Goal: Task Accomplishment & Management: Use online tool/utility

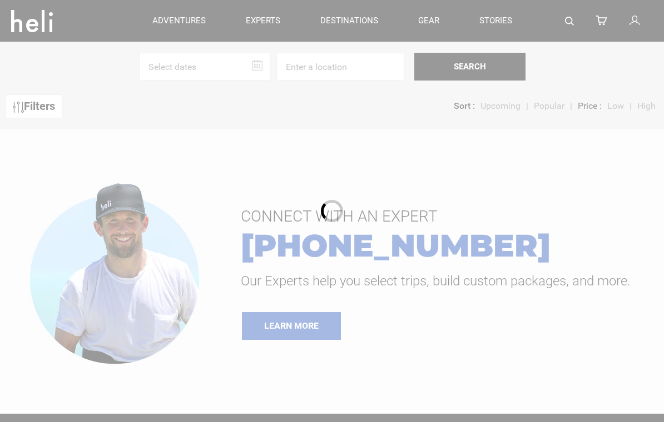
click at [201, 65] on div at bounding box center [332, 211] width 664 height 422
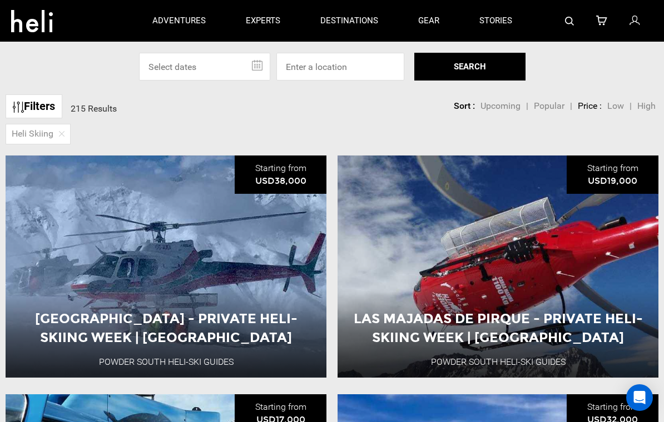
click at [226, 63] on input "text" at bounding box center [204, 67] width 131 height 28
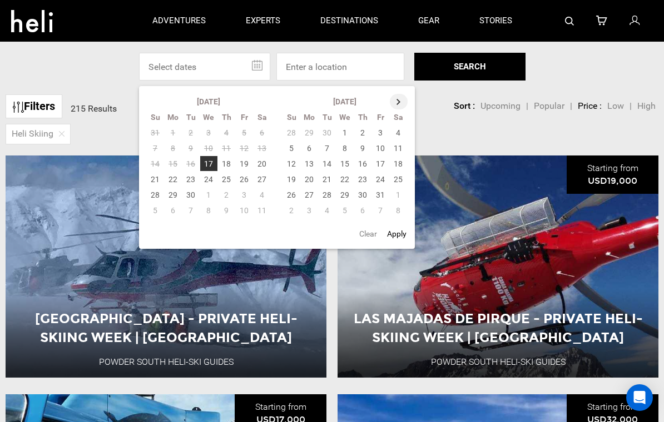
click at [397, 105] on th at bounding box center [399, 102] width 18 height 16
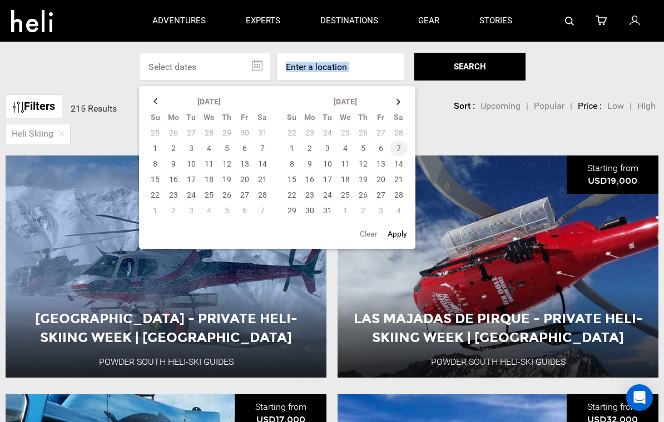
click at [401, 151] on td "7" at bounding box center [399, 149] width 18 height 16
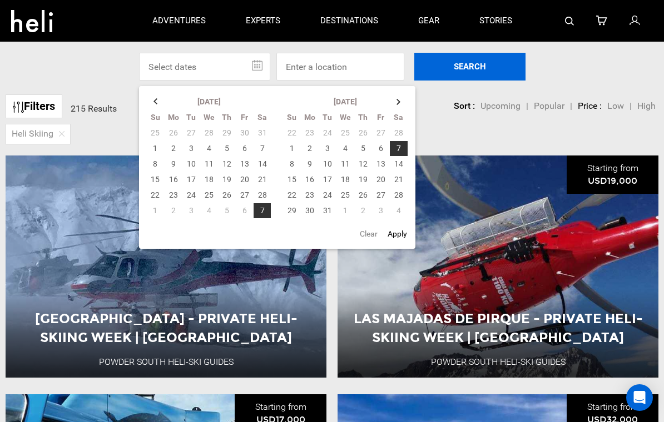
click at [462, 66] on button "SEARCH" at bounding box center [469, 67] width 111 height 28
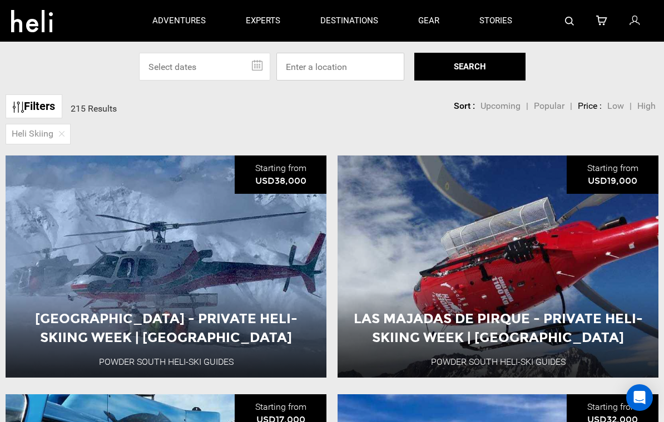
click at [306, 73] on input at bounding box center [340, 67] width 128 height 28
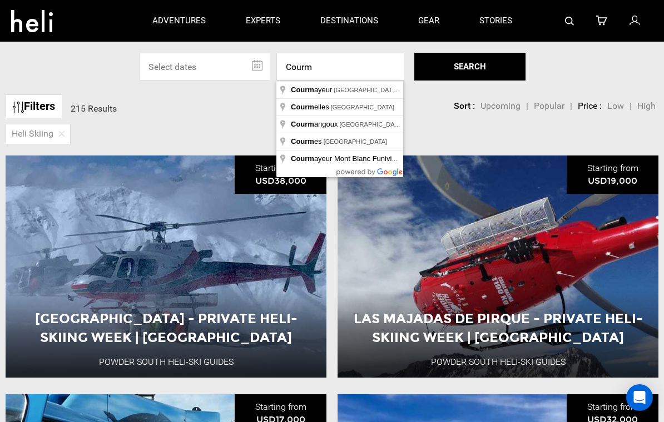
drag, startPoint x: 306, startPoint y: 73, endPoint x: 302, endPoint y: 91, distance: 18.2
click at [0, 0] on html "adventures experts destinations gear stories search cart sign in search Suggest…" at bounding box center [332, 211] width 664 height 422
click at [302, 91] on div "Filters 215 Results sortby Sort Upcoming Popular Price: Low to High Price : Hig…" at bounding box center [332, 101] width 664 height 24
click at [386, 62] on input "Courm" at bounding box center [340, 67] width 128 height 28
type input "[GEOGRAPHIC_DATA], [GEOGRAPHIC_DATA], [GEOGRAPHIC_DATA]"
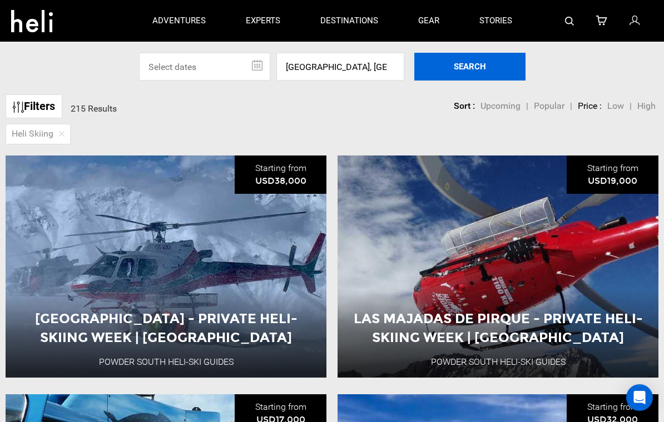
click at [486, 66] on button "SEARCH" at bounding box center [469, 67] width 111 height 28
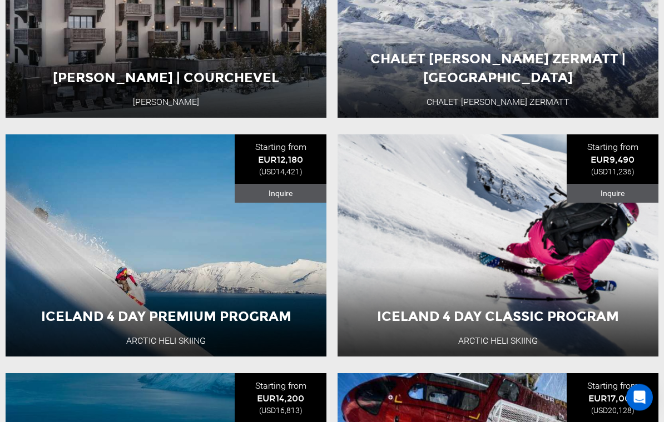
scroll to position [260, 0]
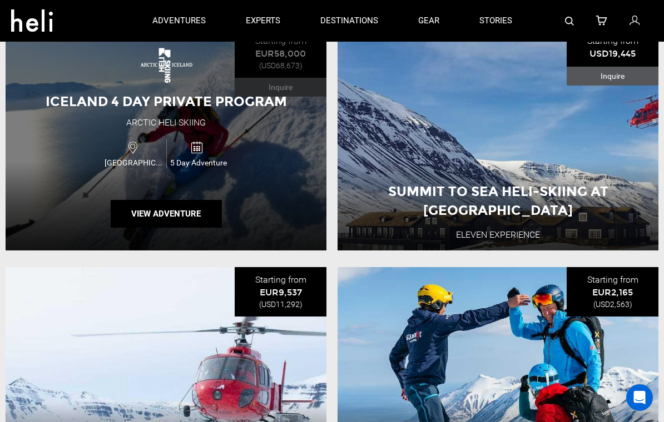
scroll to position [17, 0]
